Goal: Information Seeking & Learning: Learn about a topic

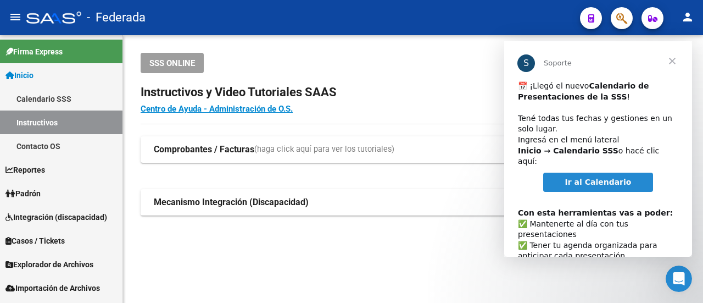
click at [667, 56] on span "Cerrar" at bounding box center [673, 61] width 40 height 40
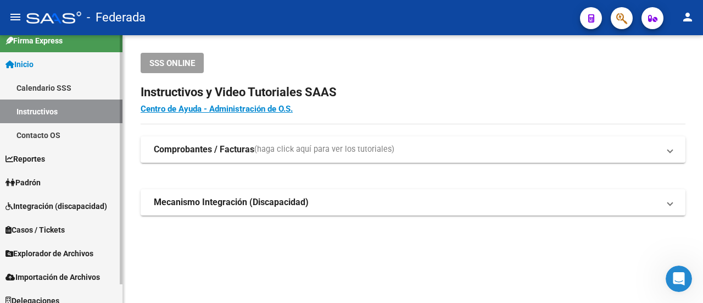
scroll to position [20, 0]
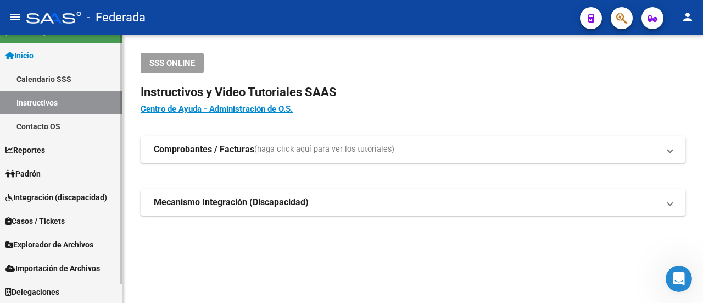
click at [99, 151] on link "Reportes" at bounding box center [61, 150] width 123 height 24
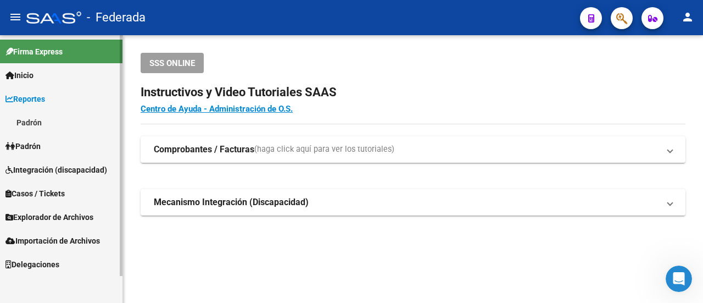
scroll to position [0, 0]
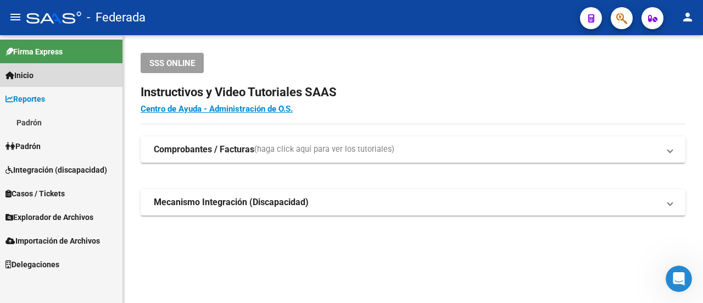
click at [34, 69] on span "Inicio" at bounding box center [19, 75] width 28 height 12
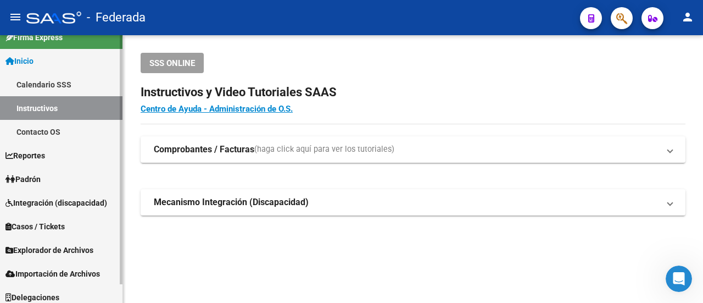
scroll to position [20, 0]
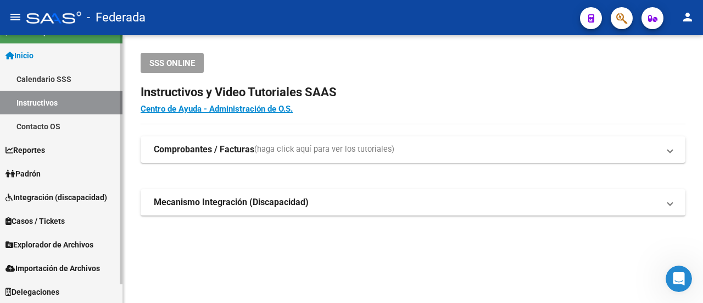
click at [80, 167] on link "Padrón" at bounding box center [61, 174] width 123 height 24
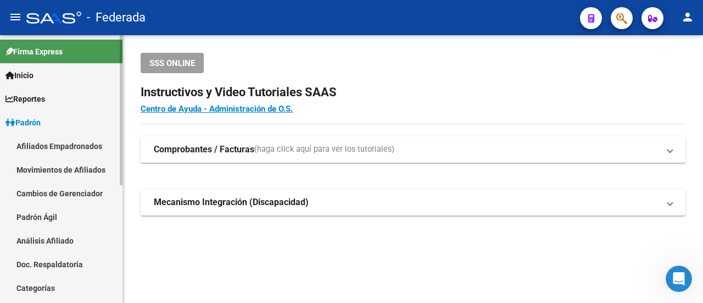
scroll to position [0, 0]
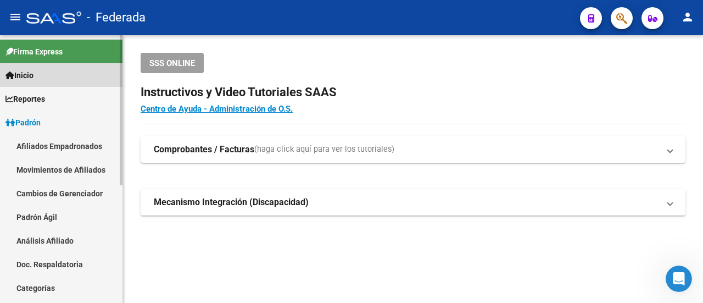
click at [92, 86] on link "Inicio" at bounding box center [61, 75] width 123 height 24
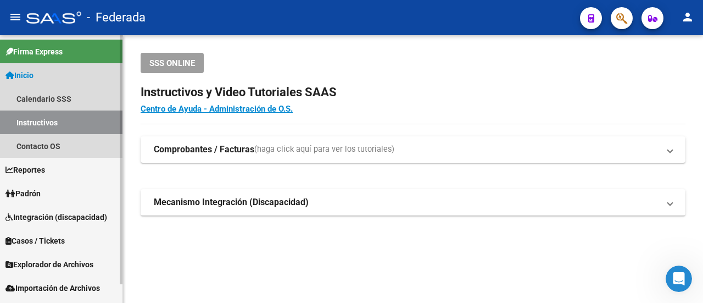
click at [46, 116] on link "Instructivos" at bounding box center [61, 122] width 123 height 24
click at [46, 76] on link "Inicio" at bounding box center [61, 75] width 123 height 24
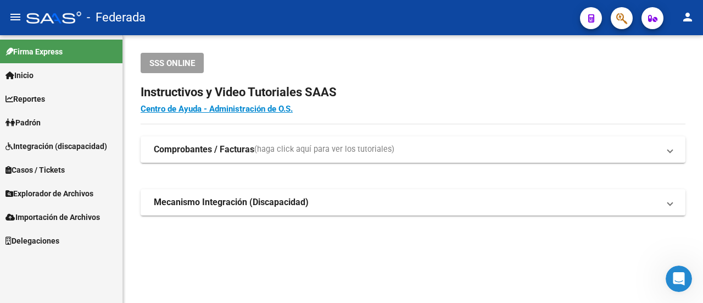
click at [64, 127] on link "Padrón" at bounding box center [61, 122] width 123 height 24
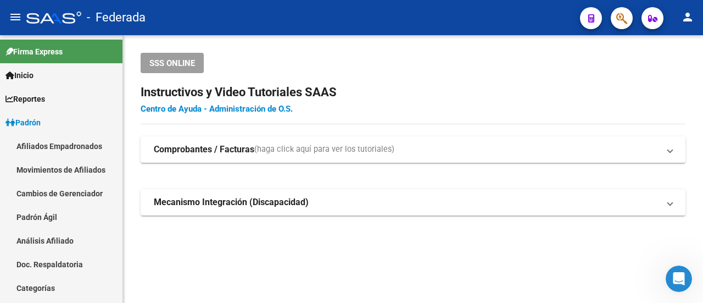
click at [170, 108] on link "Centro de Ayuda - Administración de O.S." at bounding box center [217, 109] width 152 height 10
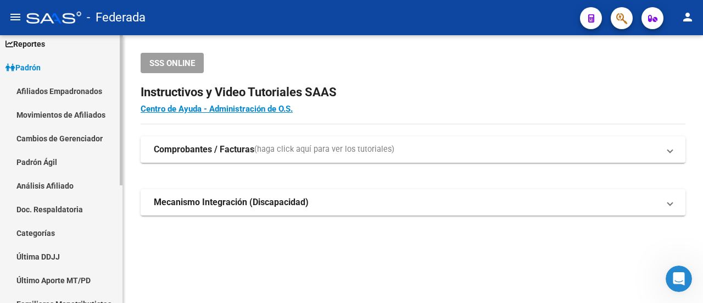
click at [25, 47] on span "Reportes" at bounding box center [25, 44] width 40 height 12
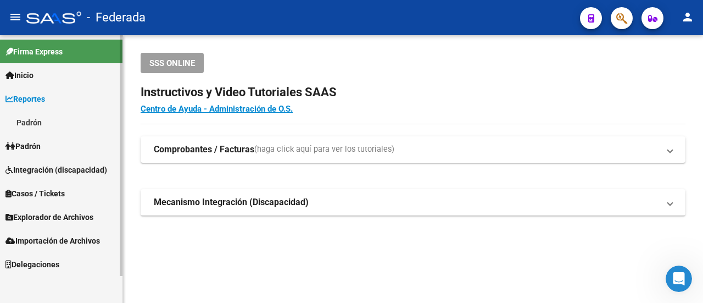
scroll to position [0, 0]
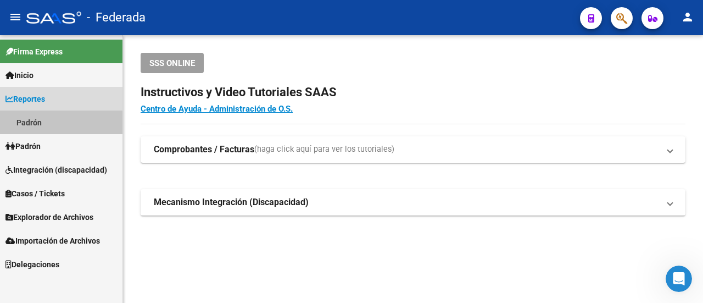
click at [34, 130] on link "Padrón" at bounding box center [61, 122] width 123 height 24
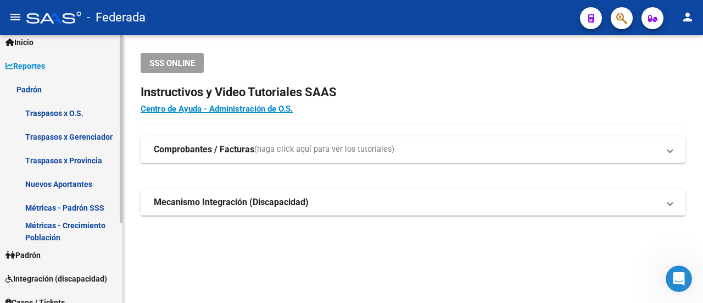
scroll to position [55, 0]
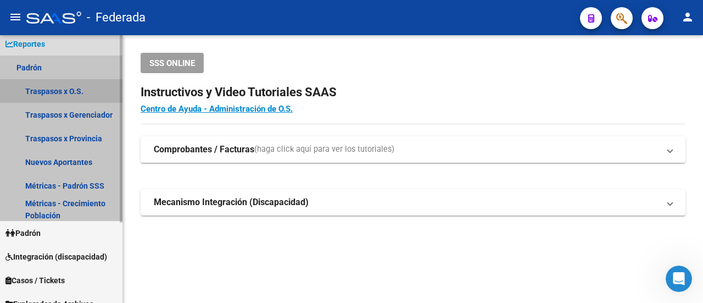
click at [52, 96] on link "Traspasos x O.S." at bounding box center [61, 91] width 123 height 24
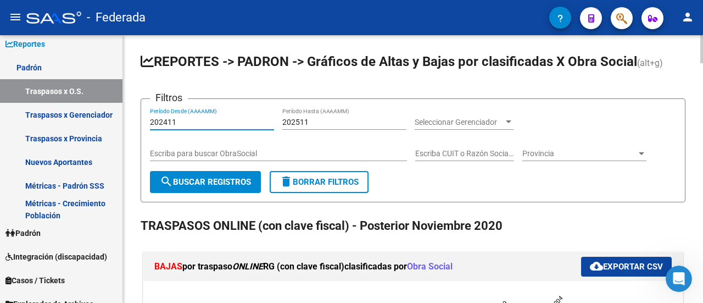
click at [190, 124] on input "202411" at bounding box center [212, 122] width 124 height 9
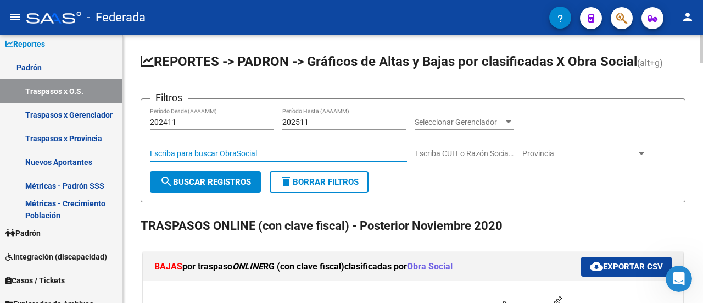
click at [400, 153] on input "Escriba para buscar ObraSocial" at bounding box center [278, 153] width 257 height 9
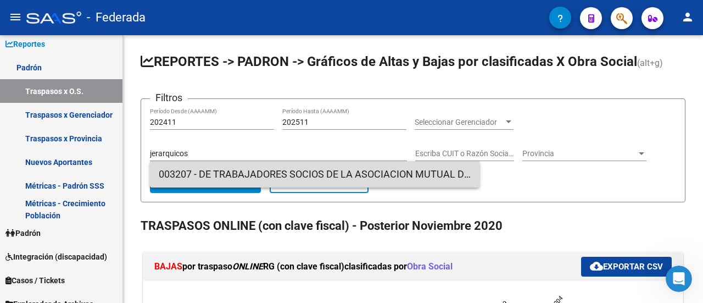
click at [338, 175] on span "003207 - DE TRABAJADORES SOCIOS DE LA ASOCIACION MUTUAL DEL PERSONAL JERARQUICO…" at bounding box center [315, 174] width 312 height 26
type input "DE TRABAJADORES SOCIOS DE LA ASOCIACION MUTUAL DEL PERSONAL JERARQUICO DE BANCO…"
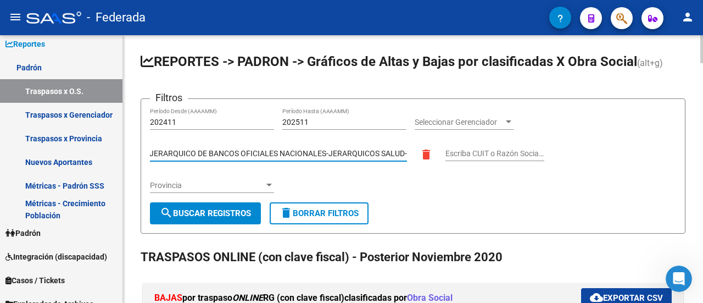
drag, startPoint x: 355, startPoint y: 155, endPoint x: 457, endPoint y: 151, distance: 101.2
click at [457, 151] on div "Filtros 202411 Período Desde (AAAAMM) 202511 Período Hasta (AAAAMM) Seleccionar…" at bounding box center [413, 155] width 526 height 94
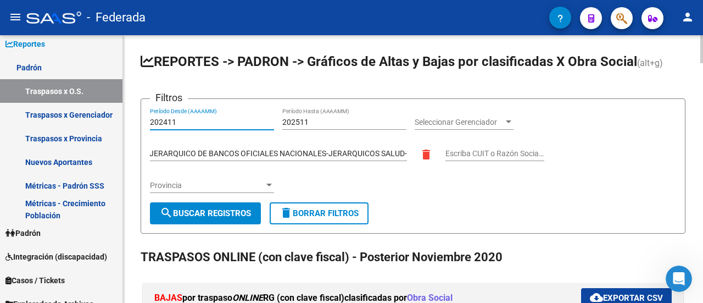
scroll to position [0, 0]
drag, startPoint x: 212, startPoint y: 121, endPoint x: 171, endPoint y: 124, distance: 40.7
click at [171, 124] on input "202411" at bounding box center [212, 122] width 124 height 9
drag, startPoint x: 161, startPoint y: 120, endPoint x: 168, endPoint y: 123, distance: 7.1
click at [168, 123] on input "202411" at bounding box center [212, 122] width 124 height 9
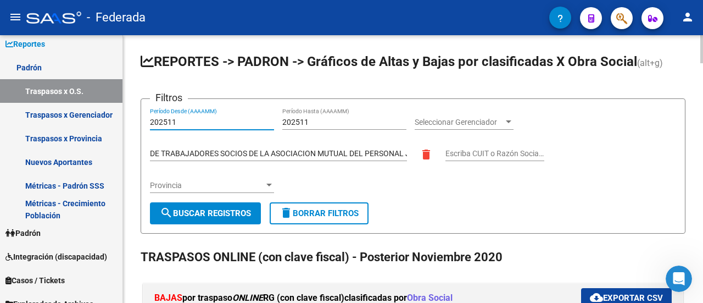
click at [189, 125] on div "202511 Período Desde (AAAAMM)" at bounding box center [212, 119] width 124 height 22
drag, startPoint x: 186, startPoint y: 119, endPoint x: 166, endPoint y: 120, distance: 19.8
click at [166, 120] on input "202511" at bounding box center [212, 122] width 124 height 9
type input "202502"
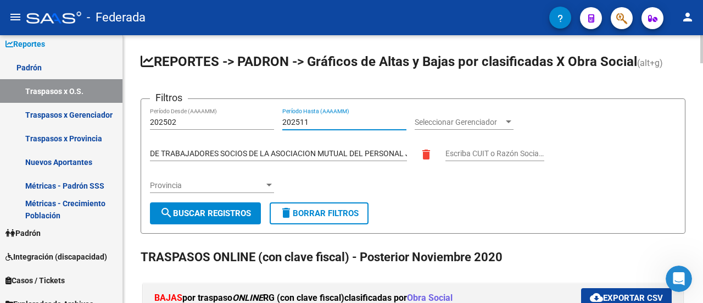
click at [303, 123] on input "202511" at bounding box center [344, 122] width 124 height 9
click at [308, 121] on input "202511" at bounding box center [344, 122] width 124 height 9
drag, startPoint x: 308, startPoint y: 121, endPoint x: 302, endPoint y: 121, distance: 6.0
click at [302, 121] on input "202511" at bounding box center [344, 122] width 124 height 9
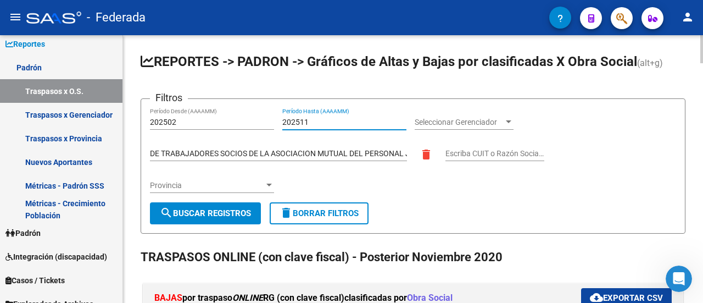
drag, startPoint x: 299, startPoint y: 118, endPoint x: 317, endPoint y: 119, distance: 18.2
click at [317, 119] on input "202511" at bounding box center [344, 122] width 124 height 9
type input "202506"
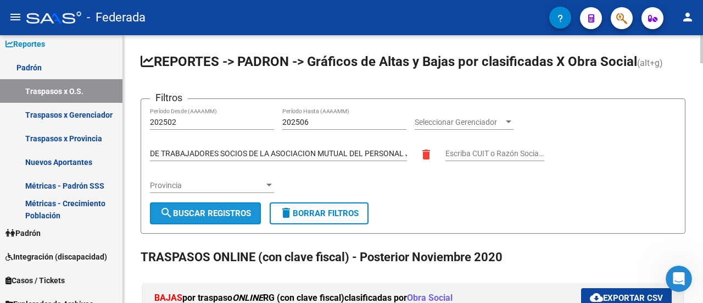
click at [197, 214] on span "search Buscar Registros" at bounding box center [205, 213] width 91 height 10
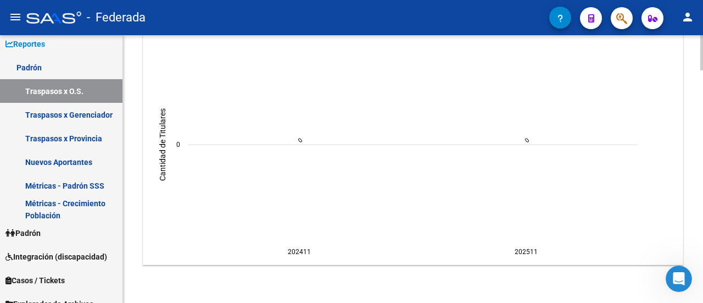
scroll to position [1759, 0]
click at [79, 162] on link "Nuevos Aportantes" at bounding box center [61, 162] width 123 height 24
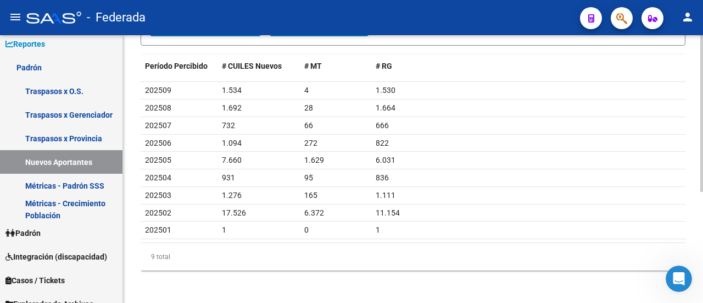
scroll to position [134, 0]
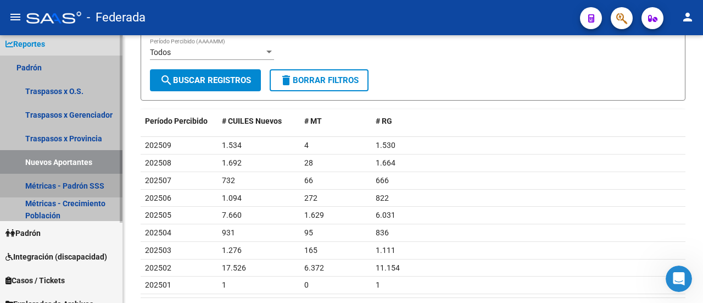
click at [56, 186] on link "Métricas - Padrón SSS" at bounding box center [61, 186] width 123 height 24
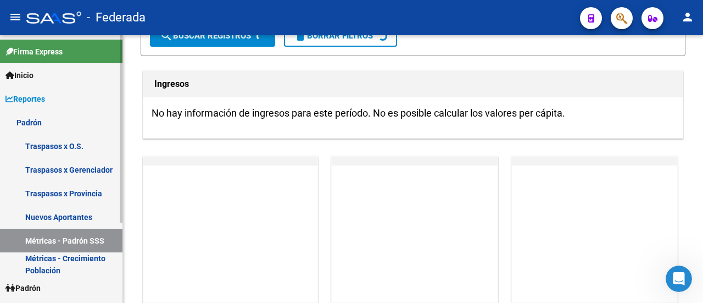
click at [68, 152] on link "Traspasos x O.S." at bounding box center [61, 146] width 123 height 24
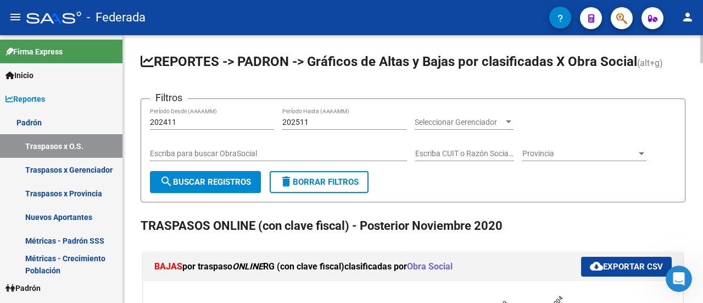
click at [441, 268] on span "Obra Social" at bounding box center [430, 266] width 46 height 10
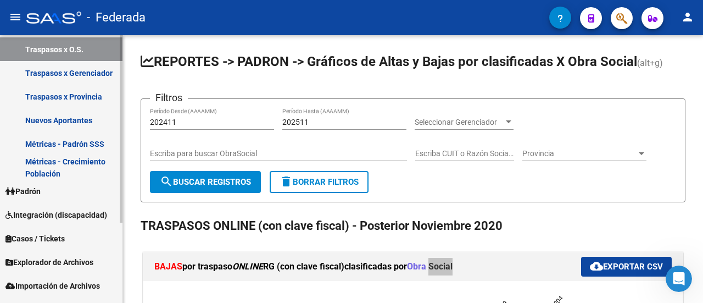
scroll to position [114, 0]
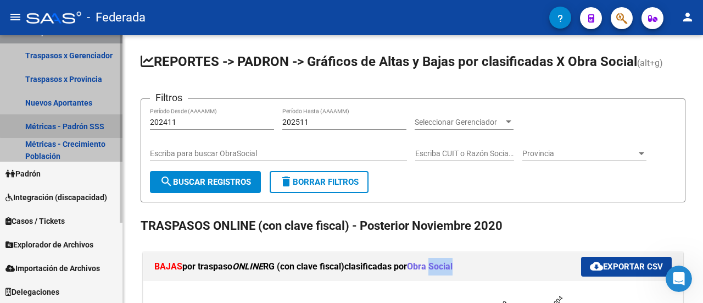
click at [62, 125] on link "Métricas - Padrón SSS" at bounding box center [61, 126] width 123 height 24
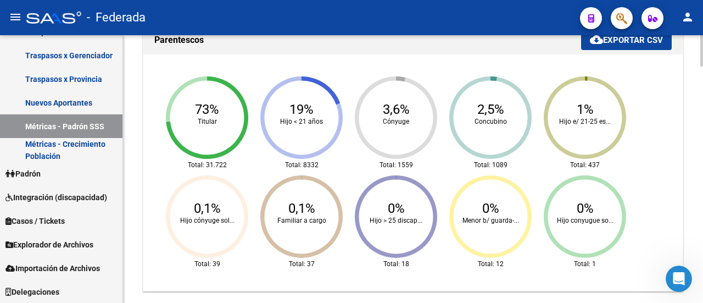
scroll to position [604, 0]
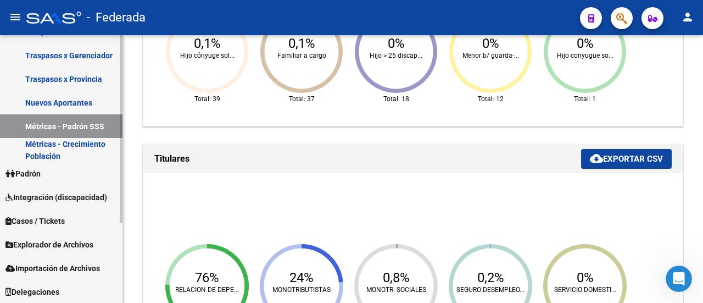
click at [105, 244] on link "Explorador de Archivos" at bounding box center [61, 244] width 123 height 24
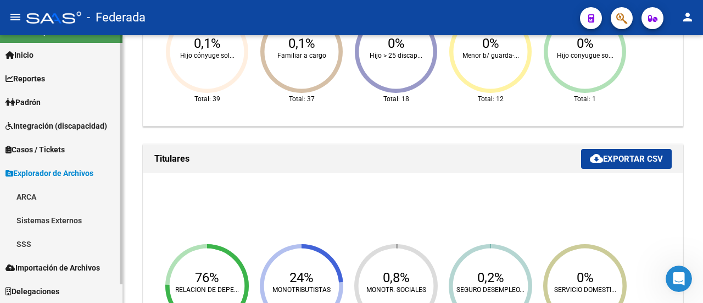
scroll to position [20, 0]
click at [64, 249] on link "SSS" at bounding box center [61, 244] width 123 height 24
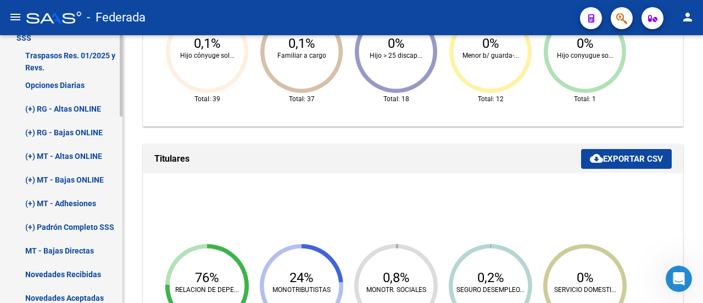
scroll to position [116, 0]
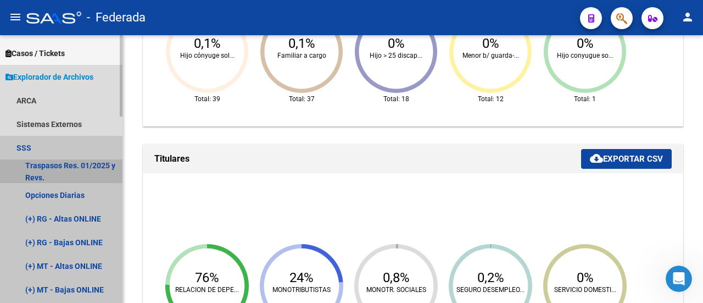
click at [52, 169] on link "Traspasos Res. 01/2025 y Revs." at bounding box center [61, 171] width 123 height 24
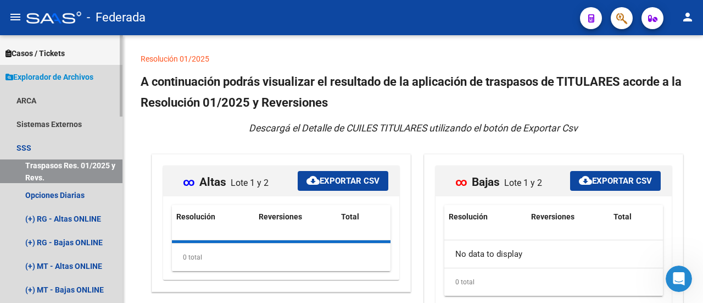
click at [87, 75] on span "Explorador de Archivos" at bounding box center [49, 77] width 88 height 12
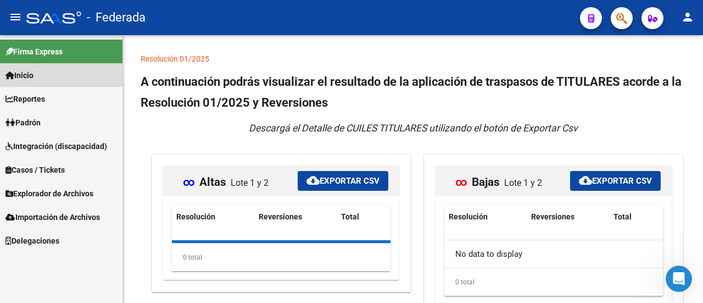
click at [87, 75] on link "Inicio" at bounding box center [61, 75] width 123 height 24
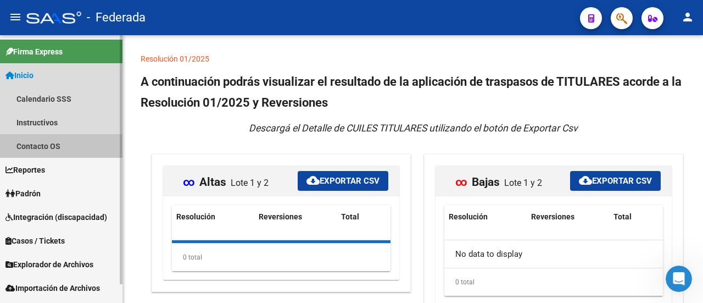
click at [45, 153] on link "Contacto OS" at bounding box center [61, 146] width 123 height 24
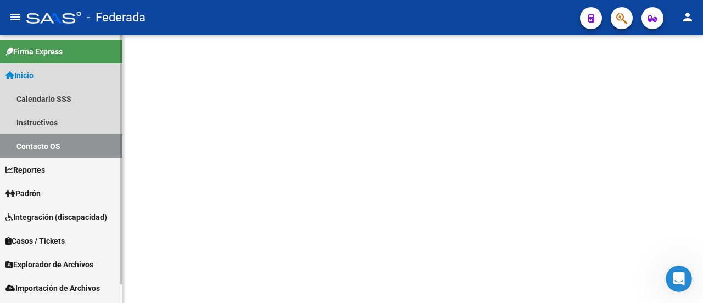
click at [45, 153] on link "Contacto OS" at bounding box center [61, 146] width 123 height 24
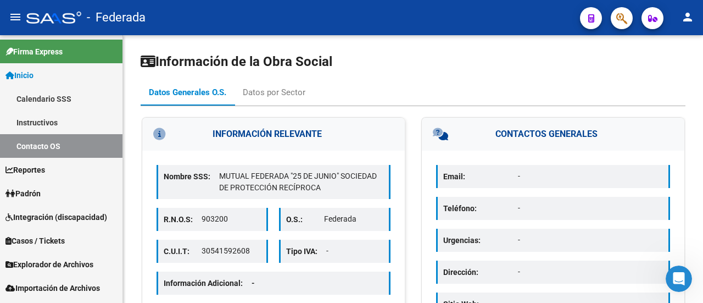
click at [10, 21] on mat-icon "menu" at bounding box center [15, 16] width 13 height 13
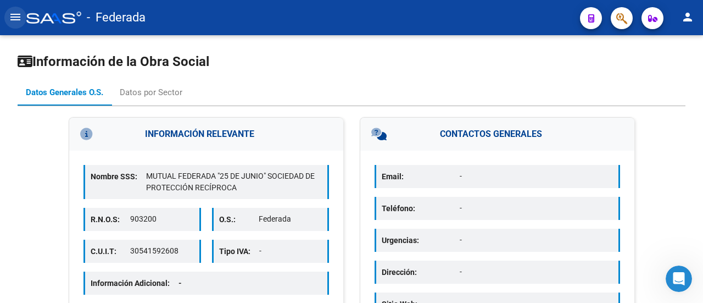
click at [10, 21] on mat-icon "menu" at bounding box center [15, 16] width 13 height 13
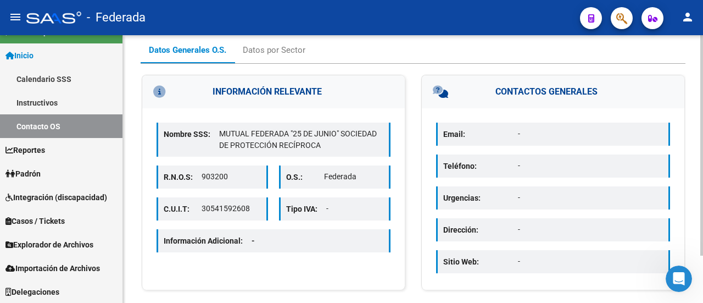
scroll to position [58, 0]
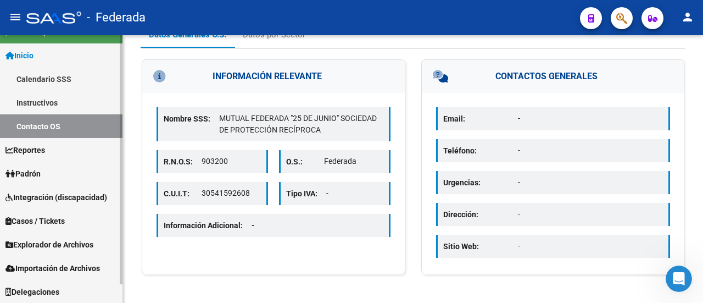
click at [51, 158] on link "Reportes" at bounding box center [61, 150] width 123 height 24
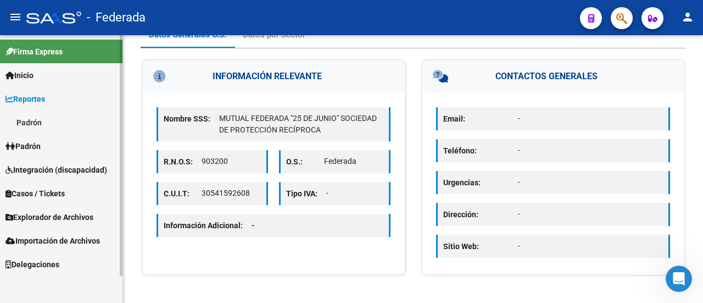
scroll to position [0, 0]
click at [63, 116] on link "Padrón" at bounding box center [61, 122] width 123 height 24
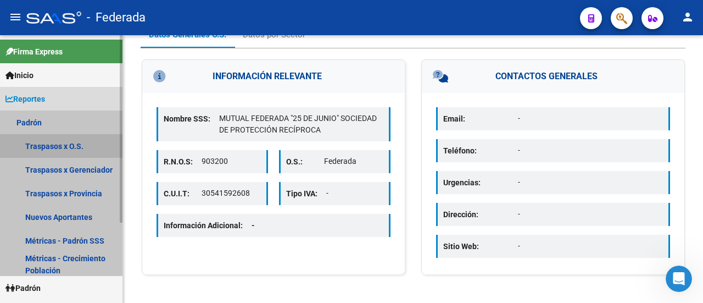
click at [45, 149] on link "Traspasos x O.S." at bounding box center [61, 146] width 123 height 24
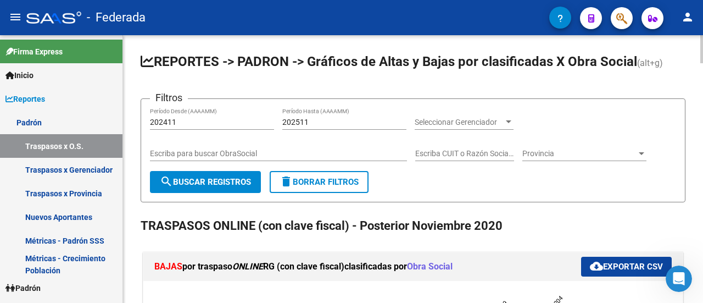
click at [235, 177] on span "search Buscar Registros" at bounding box center [205, 182] width 91 height 10
click at [208, 152] on input "Escriba para buscar ObraSocial" at bounding box center [278, 153] width 257 height 9
paste input "OBRA SOCIAL DE TRABAJADORES SOCIOS DE LA ASOCIACION MUTUAL DEL PERSONAL JERARQU…"
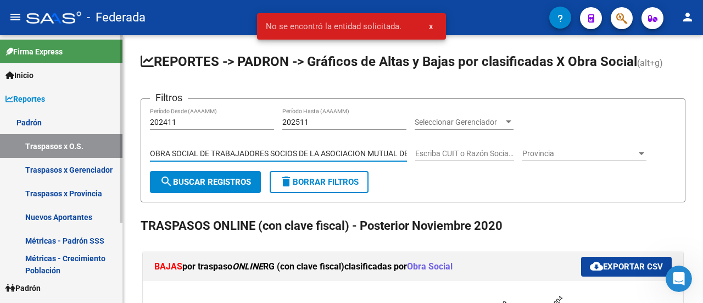
drag, startPoint x: 251, startPoint y: 153, endPoint x: 34, endPoint y: 150, distance: 216.5
click at [34, 150] on mat-sidenav-container "Firma Express Inicio Calendario SSS Instructivos Contacto OS Reportes Padrón Tr…" at bounding box center [351, 169] width 703 height 268
click at [234, 151] on input "OBRA SOCIAL DE TRABAJADORES SOCIOS DE LA ASOCIACION MUTUAL DEL PERSONAL JERARQU…" at bounding box center [278, 153] width 257 height 9
drag, startPoint x: 286, startPoint y: 153, endPoint x: 444, endPoint y: 154, distance: 158.2
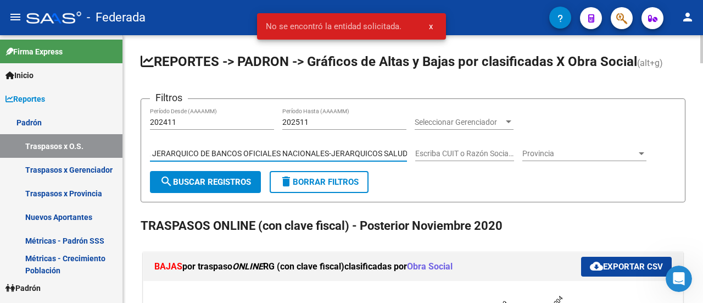
click at [444, 154] on div "Filtros 202411 Período Desde (AAAAMM) 202511 Período Hasta (AAAAMM) Seleccionar…" at bounding box center [413, 139] width 526 height 63
click at [363, 158] on input "OBRA SOCIAL DE TRABAJADORES SOCIOS DE LA ASOCIACION MUTUAL DEL PERSONAL JERARQU…" at bounding box center [278, 153] width 257 height 9
drag, startPoint x: 331, startPoint y: 152, endPoint x: 432, endPoint y: 146, distance: 100.7
click at [432, 146] on div "Filtros 202411 Período Desde (AAAAMM) 202511 Período Hasta (AAAAMM) Seleccionar…" at bounding box center [413, 139] width 526 height 63
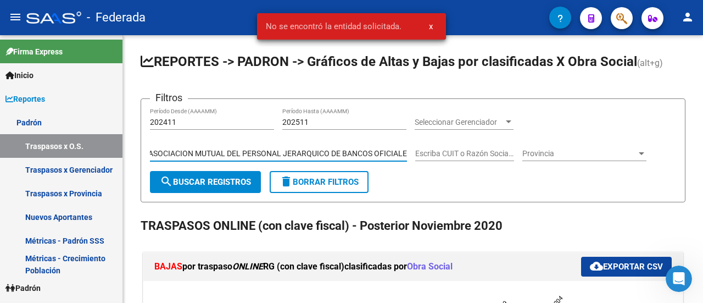
type input "OBRA SOCIAL DE TRABAJADORES SOCIOS DE LA ASOCIACION MUTUAL DEL PERSONAL JERARQU…"
click at [283, 150] on input "OBRA SOCIAL DE TRABAJADORES SOCIOS DE LA ASOCIACION MUTUAL DEL PERSONAL JERARQU…" at bounding box center [278, 153] width 257 height 9
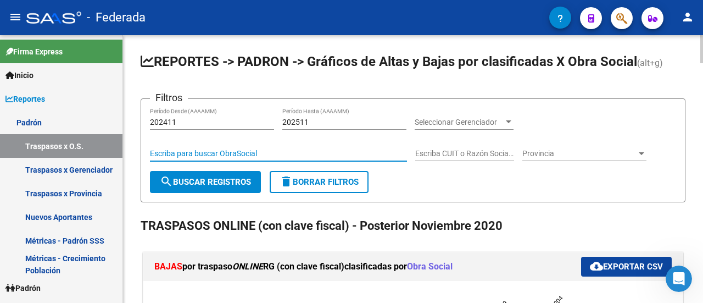
paste input "0-0320-7"
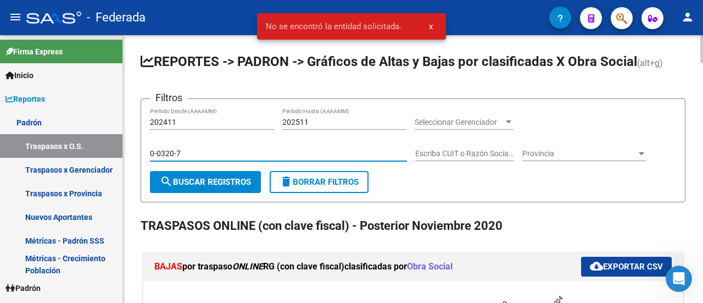
click at [155, 157] on input "0-0320-7" at bounding box center [278, 153] width 257 height 9
click at [173, 153] on input "00320-7" at bounding box center [278, 153] width 257 height 9
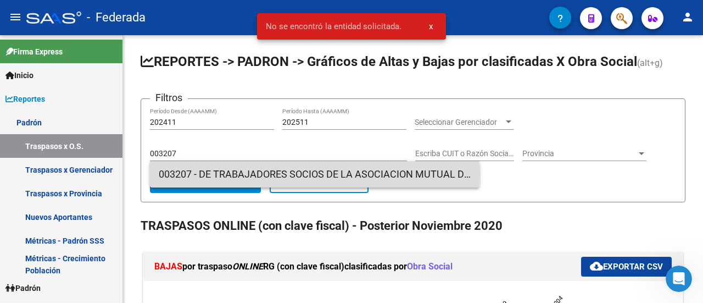
click at [171, 172] on span "003207 - DE TRABAJADORES SOCIOS DE LA ASOCIACION MUTUAL DEL PERSONAL JERARQUICO…" at bounding box center [315, 174] width 312 height 26
type input "DE TRABAJADORES SOCIOS DE LA ASOCIACION MUTUAL DEL PERSONAL JERARQUICO DE BANCO…"
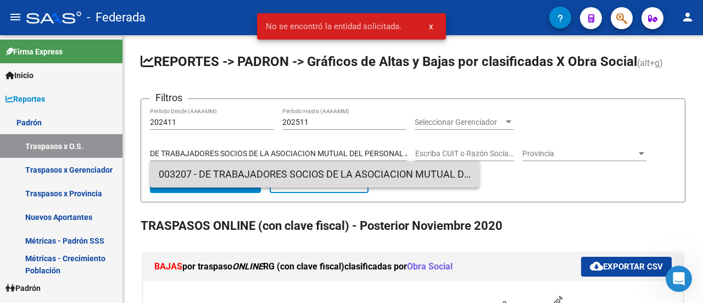
scroll to position [0, 256]
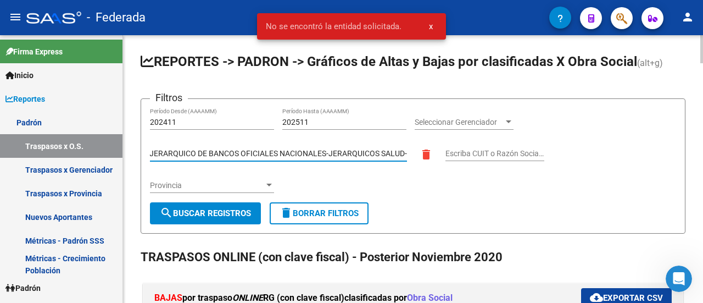
click at [464, 107] on form "Filtros 202411 Período Desde (AAAAMM) 202511 Período Hasta (AAAAMM) Seleccionar…" at bounding box center [413, 165] width 545 height 135
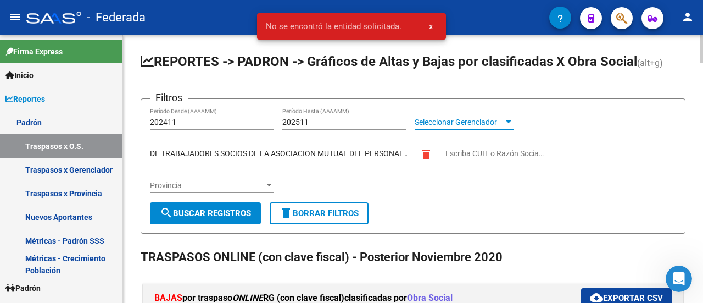
click at [459, 118] on span "Seleccionar Gerenciador" at bounding box center [459, 122] width 89 height 9
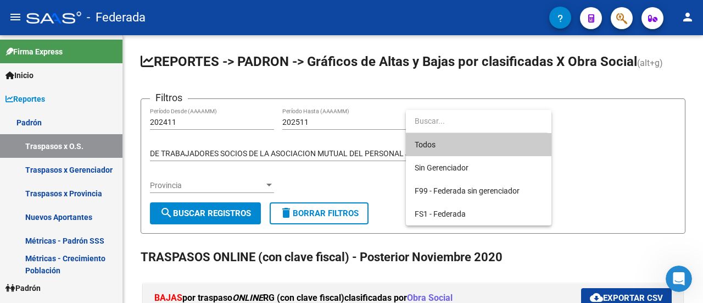
click at [646, 151] on div at bounding box center [351, 151] width 703 height 303
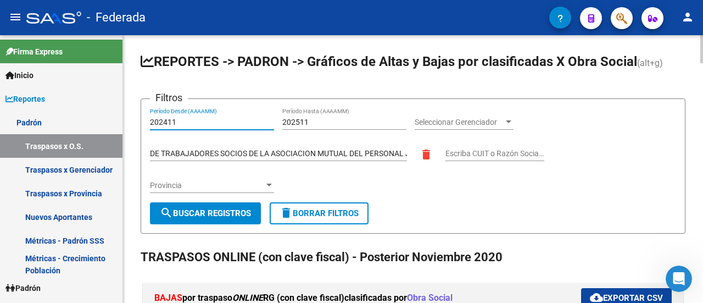
click at [163, 119] on input "202411" at bounding box center [212, 122] width 124 height 9
type input "202502"
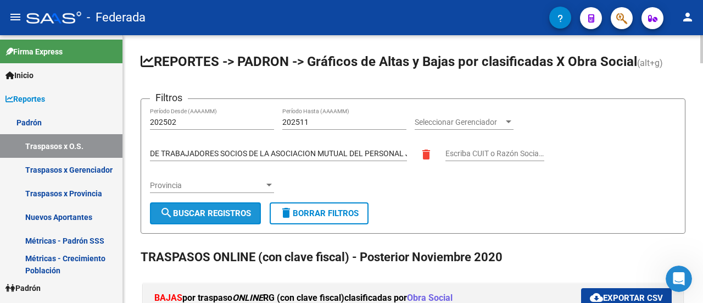
click at [187, 209] on span "search Buscar Registros" at bounding box center [205, 213] width 91 height 10
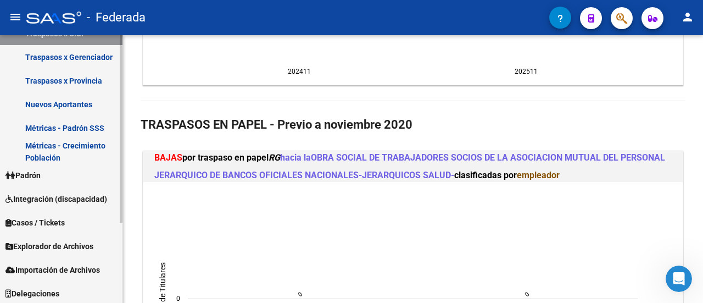
scroll to position [114, 0]
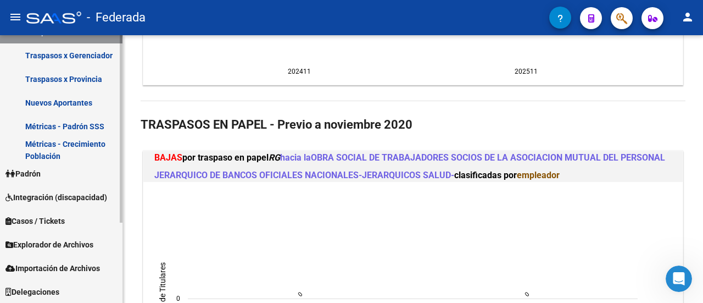
click at [80, 243] on span "Explorador de Archivos" at bounding box center [49, 244] width 88 height 12
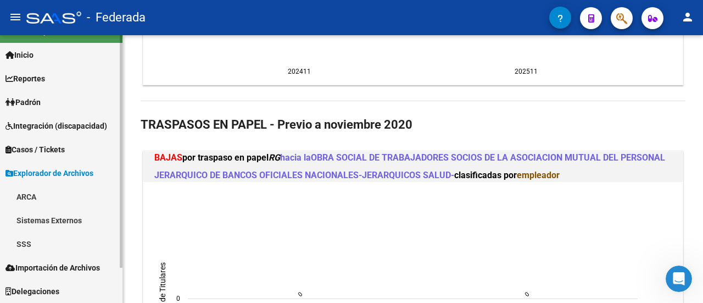
scroll to position [20, 0]
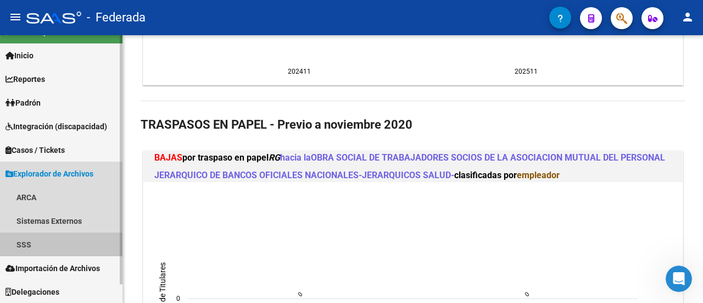
click at [43, 236] on link "SSS" at bounding box center [61, 244] width 123 height 24
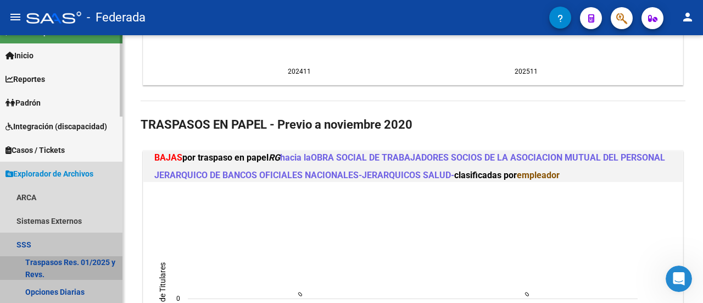
click at [51, 259] on link "Traspasos Res. 01/2025 y Revs." at bounding box center [61, 268] width 123 height 24
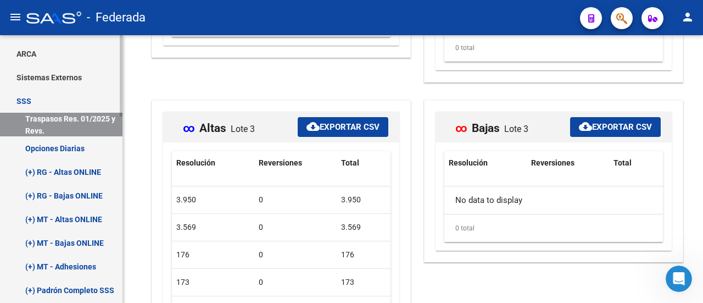
scroll to position [110, 0]
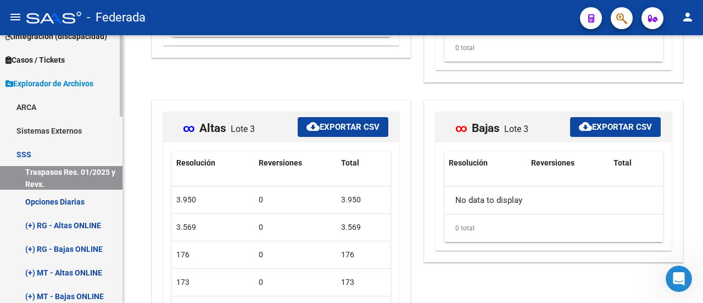
click at [69, 229] on link "(+) RG - Altas ONLINE" at bounding box center [61, 225] width 123 height 24
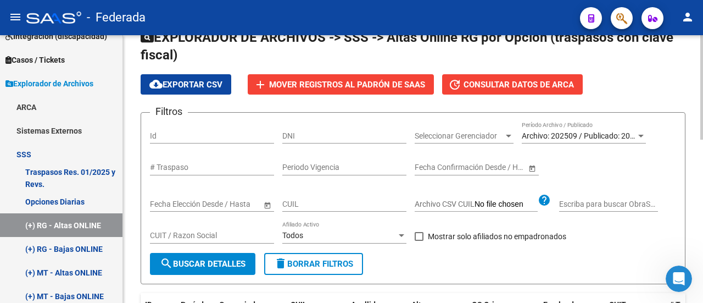
scroll to position [55, 0]
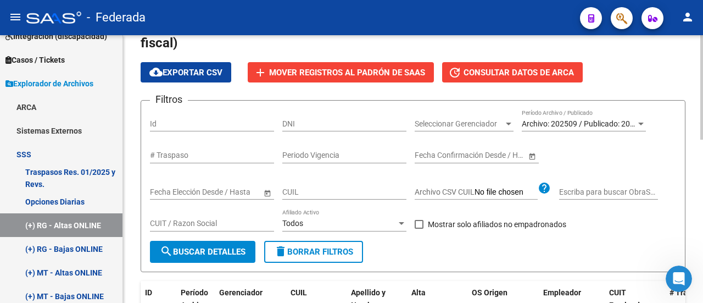
click at [443, 199] on div "Filtros Id DNI Seleccionar Gerenciador Seleccionar Gerenciador Archivo: 202509 …" at bounding box center [413, 174] width 526 height 131
click at [164, 154] on input "# Traspaso" at bounding box center [212, 155] width 124 height 9
click at [612, 125] on span "Archivo: 202509 / Publicado: 202508" at bounding box center [585, 123] width 126 height 9
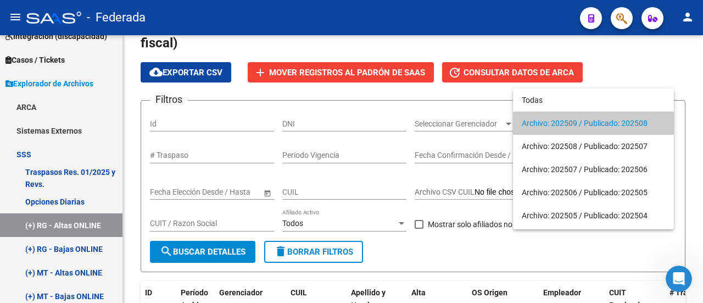
click at [216, 127] on div at bounding box center [351, 151] width 703 height 303
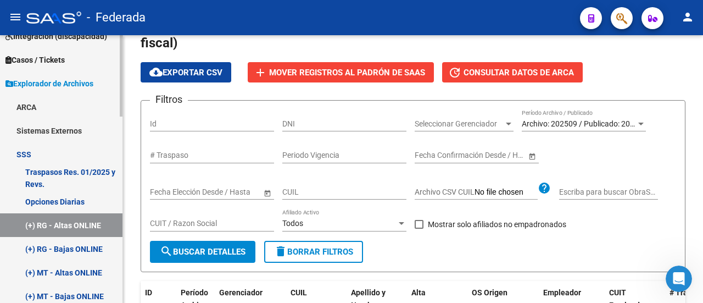
scroll to position [165, 0]
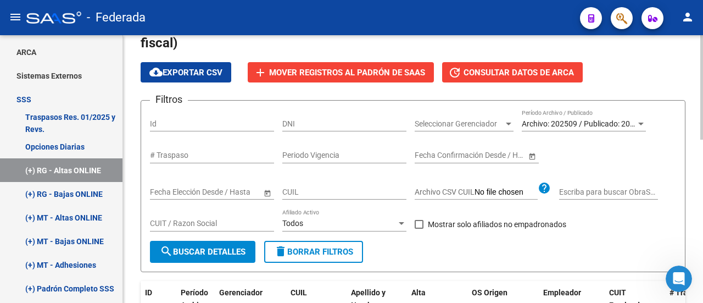
click at [159, 160] on div "# Traspaso" at bounding box center [212, 152] width 124 height 22
click at [160, 196] on div "Fecha inicio – Fecha fin Fecha Elección Desde / Hasta" at bounding box center [206, 188] width 112 height 22
click at [264, 190] on span "Open calendar" at bounding box center [267, 192] width 26 height 26
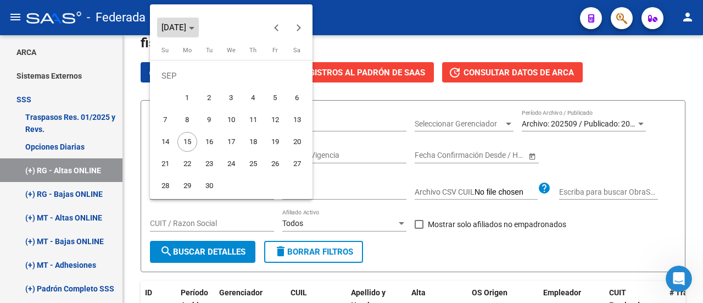
click at [179, 29] on span "[DATE]" at bounding box center [174, 28] width 25 height 10
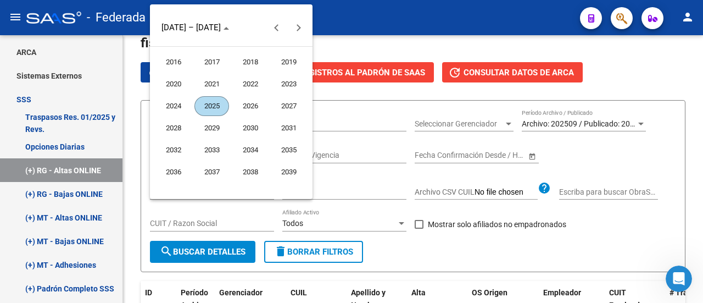
click at [212, 101] on span "2025" at bounding box center [211, 106] width 35 height 20
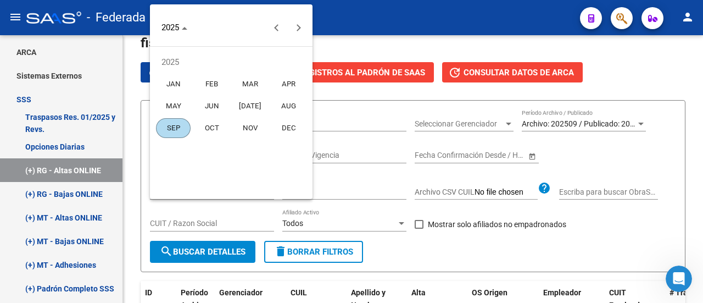
click at [203, 87] on span "FEB" at bounding box center [211, 84] width 35 height 20
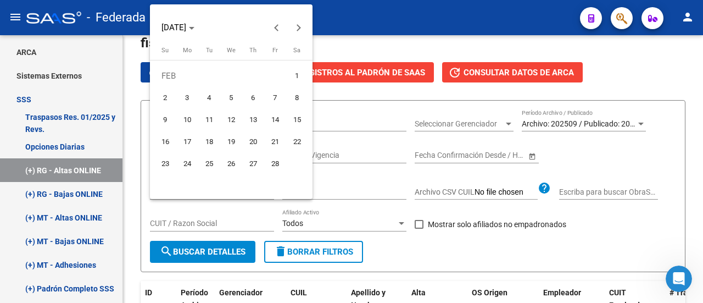
click at [171, 97] on span "2" at bounding box center [165, 98] width 20 height 20
type input "[DATE]"
click at [186, 31] on span "[DATE]" at bounding box center [174, 28] width 25 height 10
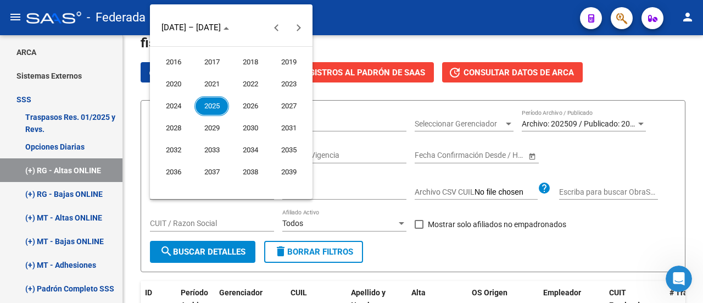
click at [221, 106] on span "2025" at bounding box center [211, 106] width 35 height 20
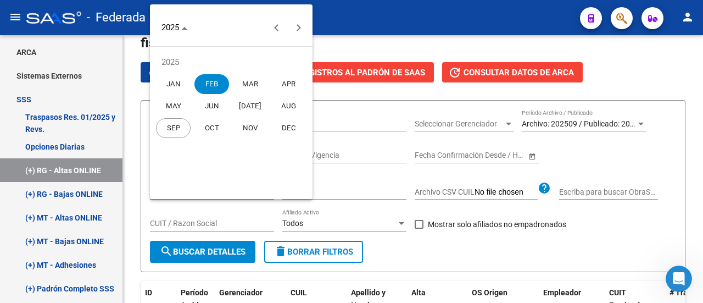
click at [249, 110] on span "[DATE]" at bounding box center [250, 106] width 35 height 20
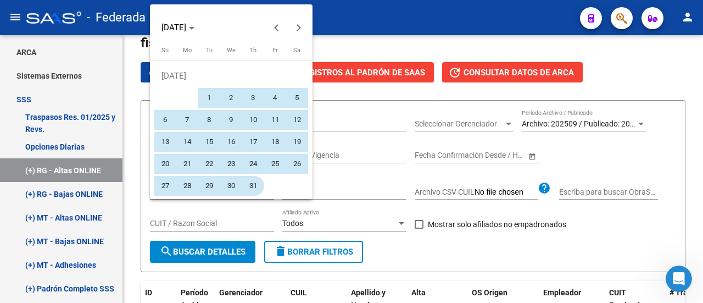
click at [252, 181] on span "31" at bounding box center [253, 186] width 20 height 20
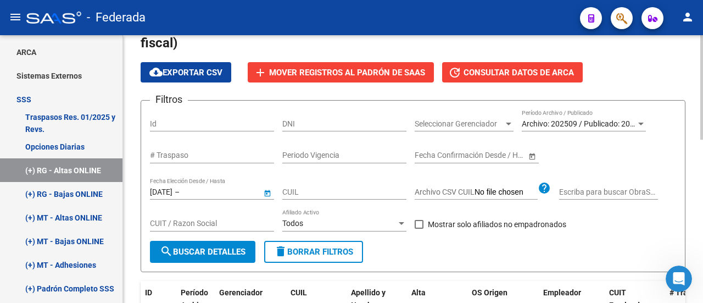
type input "[DATE]"
click at [622, 192] on input "Escriba para buscar ObraSocial" at bounding box center [608, 191] width 99 height 9
paste input "0-0320-7"
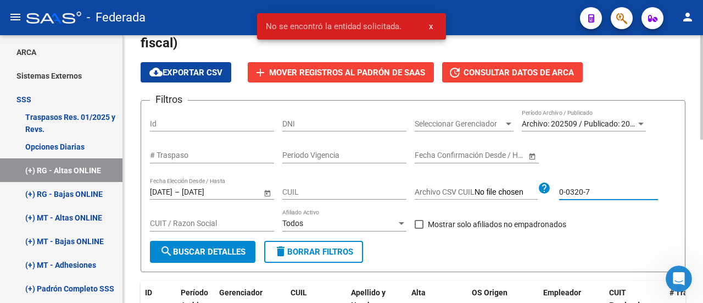
click at [570, 193] on input "0-0320-7" at bounding box center [608, 191] width 99 height 9
click at [566, 193] on input "0-0320-7" at bounding box center [608, 191] width 99 height 9
click at [584, 192] on input "00320-7" at bounding box center [608, 191] width 99 height 9
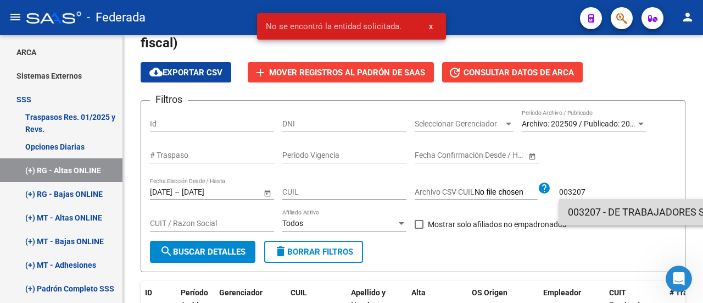
type input "DE TRABAJADORES SOCIOS DE LA ASOCIACION MUTUAL DEL PERSONAL JERARQUICO DE BANCO…"
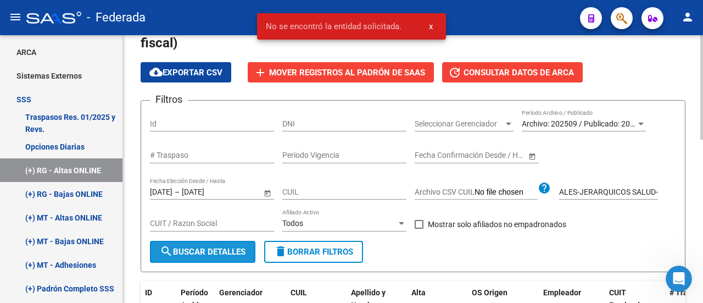
click at [204, 248] on span "search Buscar Detalles" at bounding box center [203, 252] width 86 height 10
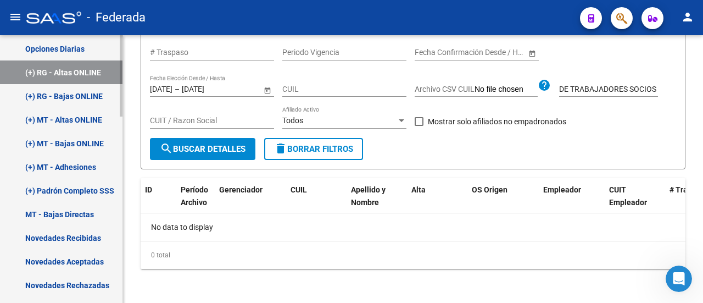
scroll to position [275, 0]
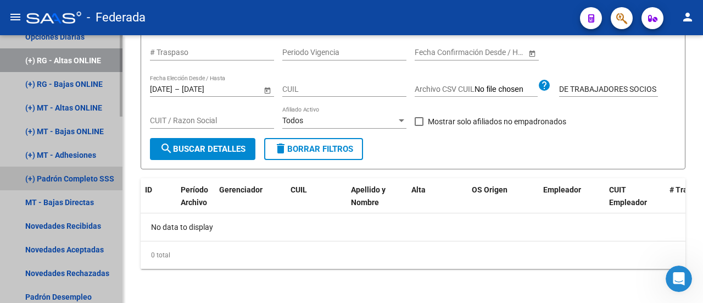
click at [64, 185] on link "(+) Padrón Completo SSS" at bounding box center [61, 178] width 123 height 24
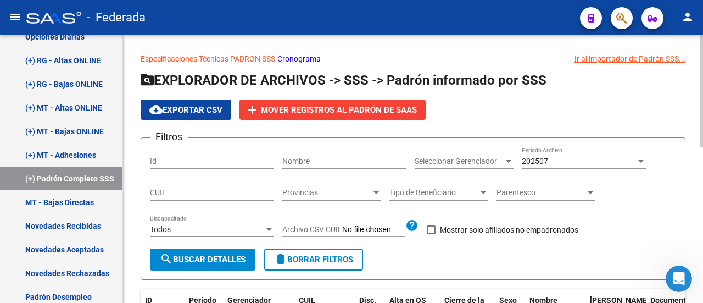
click at [201, 227] on div "Todos" at bounding box center [207, 229] width 114 height 9
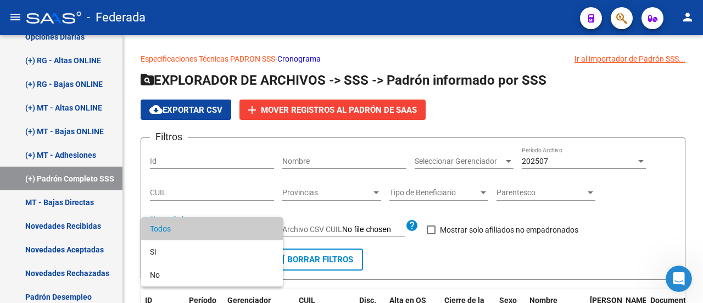
click at [134, 121] on div at bounding box center [351, 151] width 703 height 303
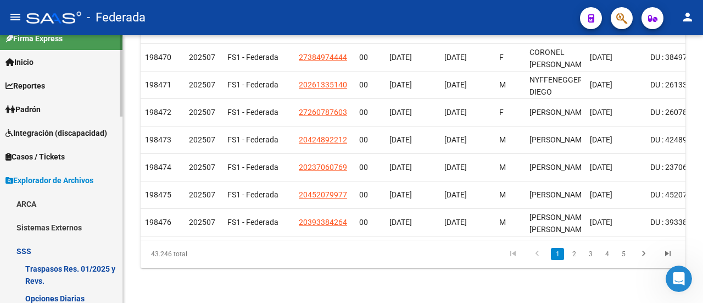
scroll to position [7, 0]
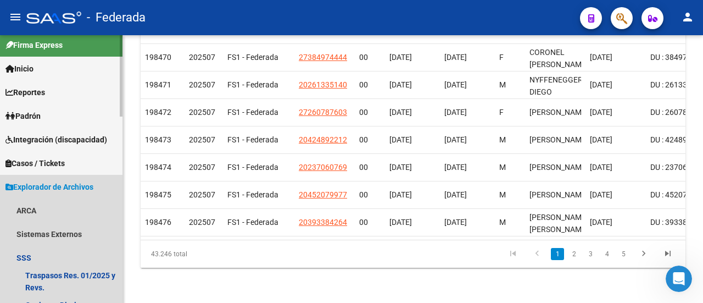
click at [66, 185] on span "Explorador de Archivos" at bounding box center [49, 187] width 88 height 12
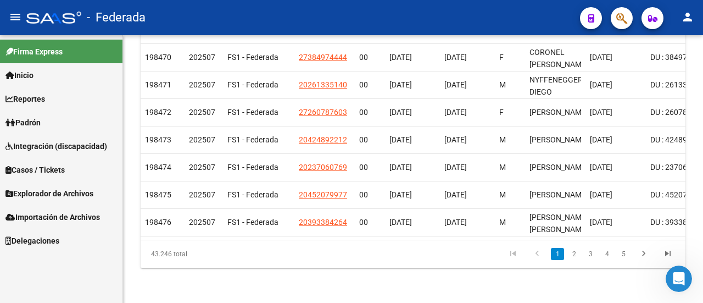
scroll to position [0, 0]
click at [67, 122] on link "Padrón" at bounding box center [61, 122] width 123 height 24
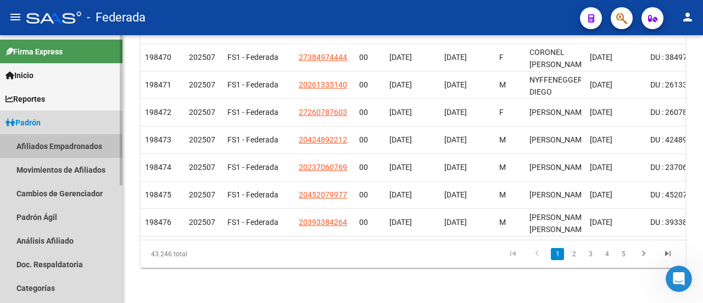
click at [66, 154] on link "Afiliados Empadronados" at bounding box center [61, 146] width 123 height 24
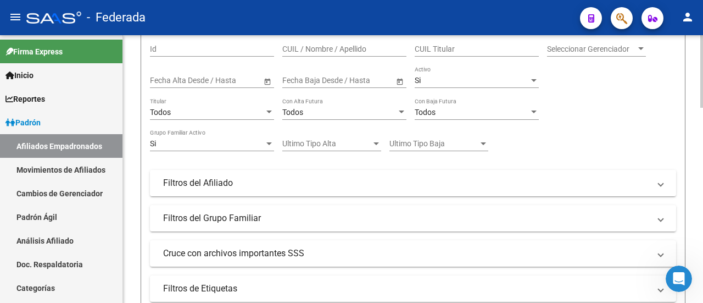
scroll to position [220, 0]
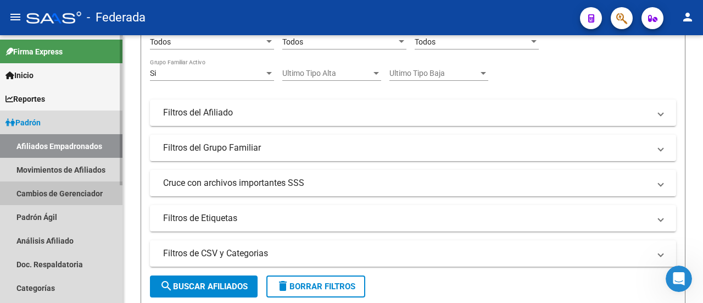
click at [54, 191] on link "Cambios de Gerenciador" at bounding box center [61, 193] width 123 height 24
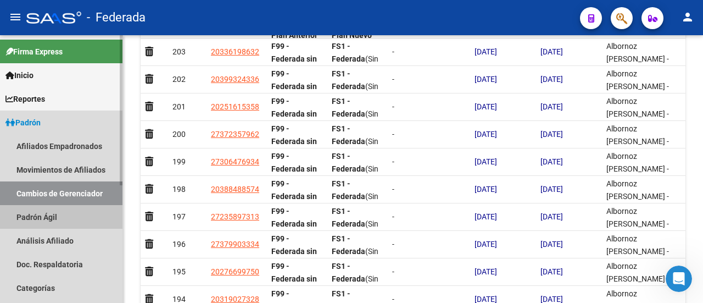
click at [46, 214] on link "Padrón Ágil" at bounding box center [61, 217] width 123 height 24
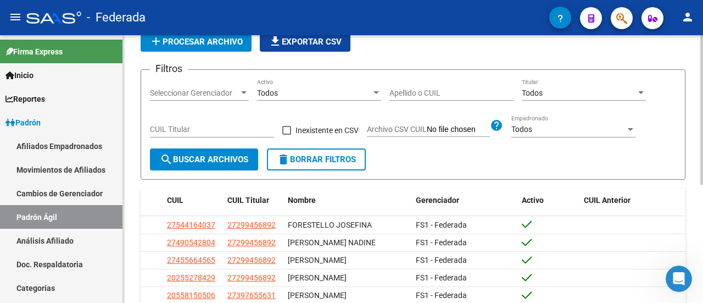
scroll to position [46, 0]
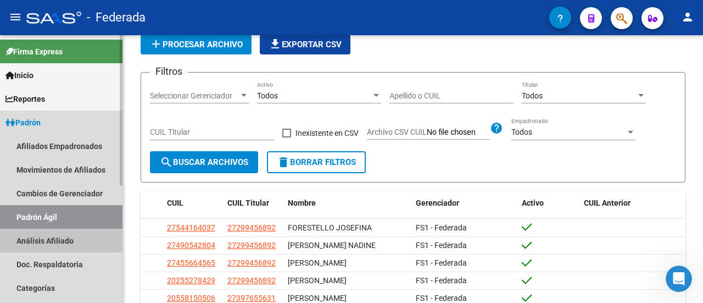
click at [65, 238] on link "Análisis Afiliado" at bounding box center [61, 241] width 123 height 24
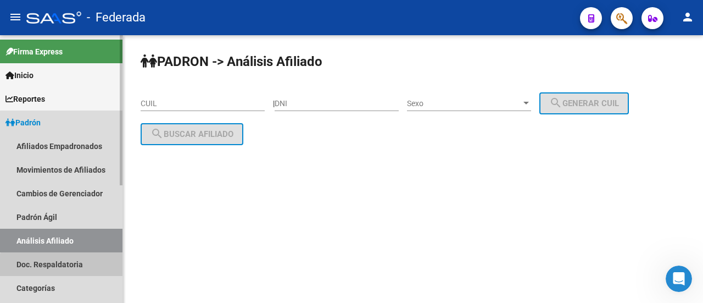
click at [65, 268] on link "Doc. Respaldatoria" at bounding box center [61, 264] width 123 height 24
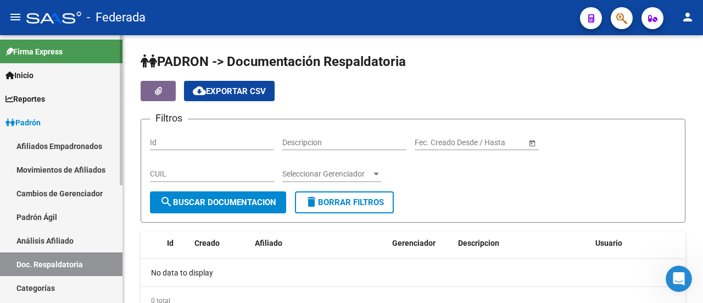
scroll to position [55, 0]
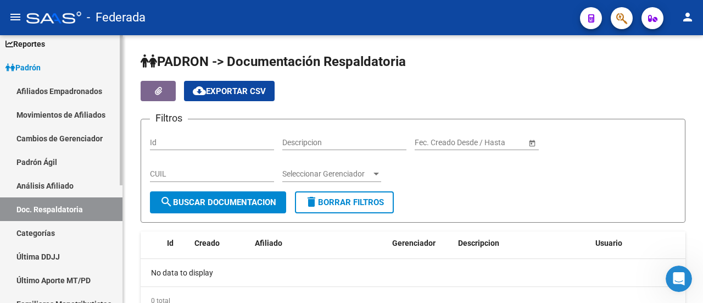
click at [70, 249] on link "Última DDJJ" at bounding box center [61, 256] width 123 height 24
